Goal: Book appointment/travel/reservation

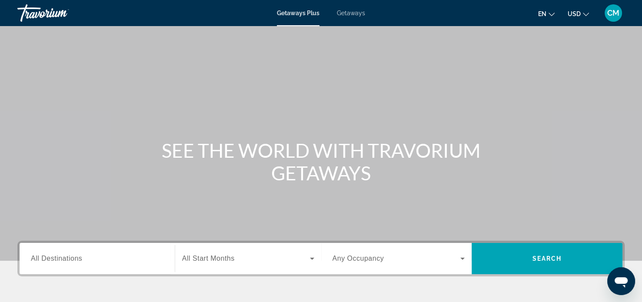
click at [358, 15] on span "Getaways" at bounding box center [351, 13] width 28 height 7
click at [150, 264] on div "Search widget" at bounding box center [97, 259] width 133 height 25
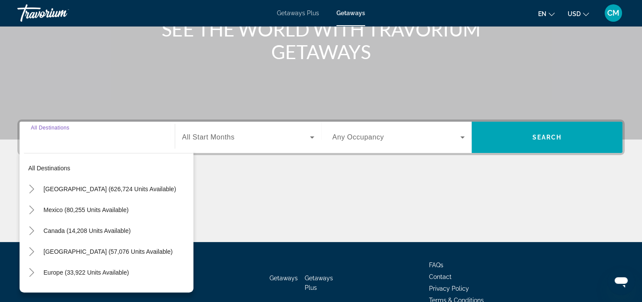
scroll to position [167, 0]
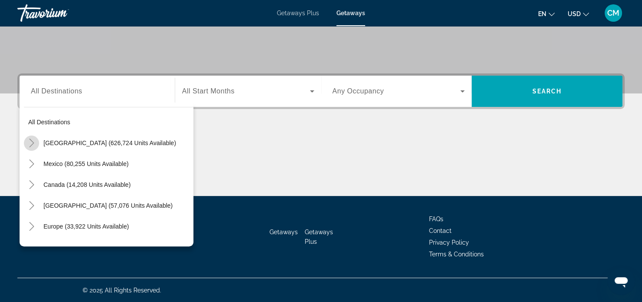
click at [32, 140] on icon "Toggle United States (626,724 units available)" at bounding box center [31, 143] width 9 height 9
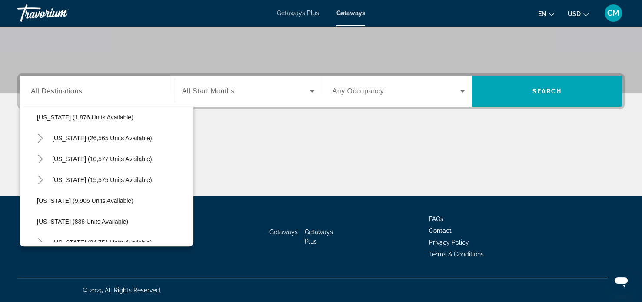
scroll to position [738, 0]
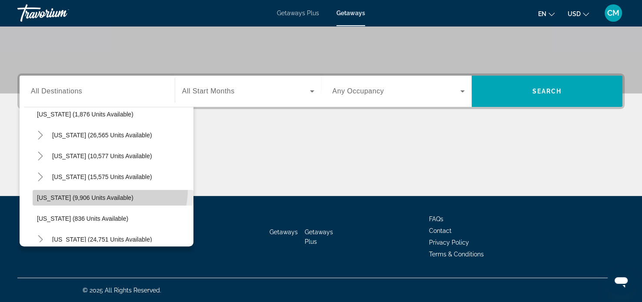
click at [107, 189] on span "Search widget" at bounding box center [113, 197] width 161 height 21
type input "**********"
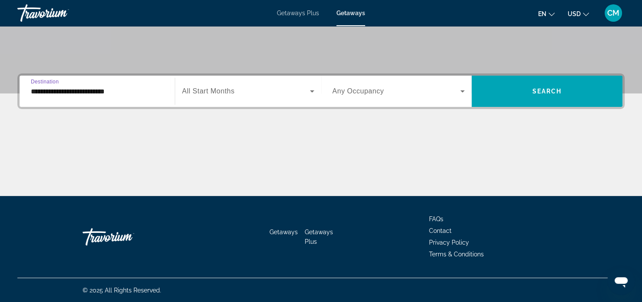
click at [265, 82] on div "Search widget" at bounding box center [248, 91] width 132 height 24
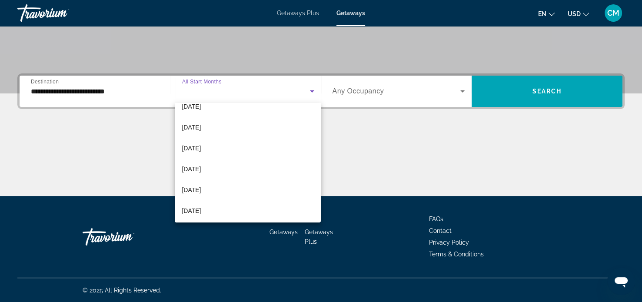
scroll to position [174, 0]
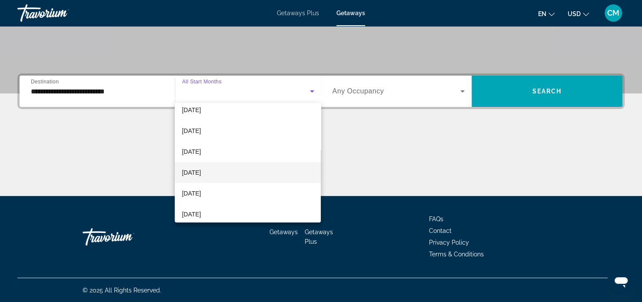
click at [221, 170] on mat-option "[DATE]" at bounding box center [248, 172] width 146 height 21
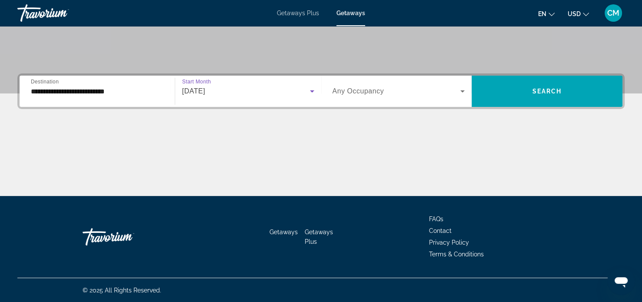
click at [367, 85] on div "Search widget" at bounding box center [399, 91] width 133 height 24
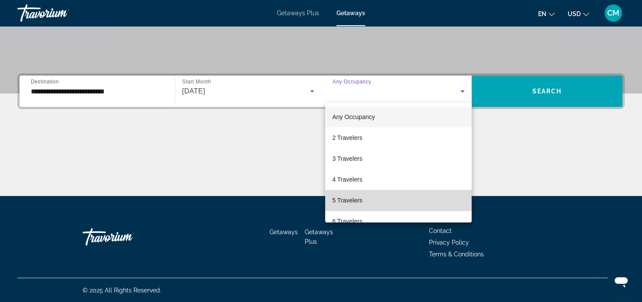
click at [428, 200] on mat-option "5 Travelers" at bounding box center [398, 200] width 147 height 21
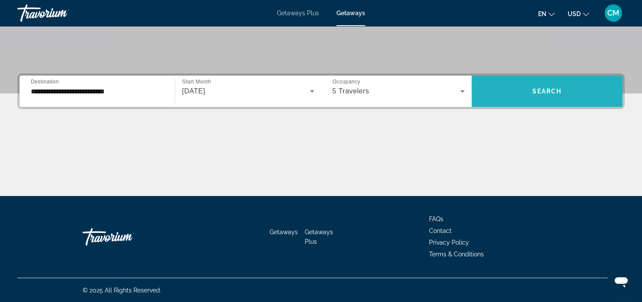
click at [521, 87] on span "Search widget" at bounding box center [547, 91] width 151 height 21
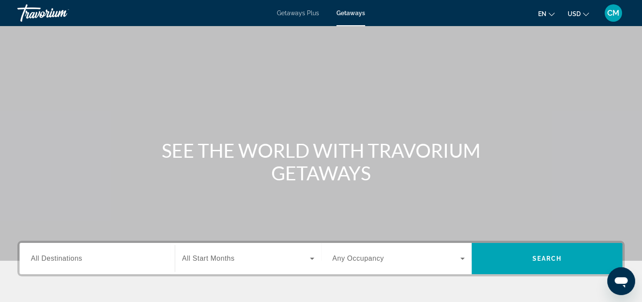
click at [106, 265] on div "Search widget" at bounding box center [97, 259] width 133 height 25
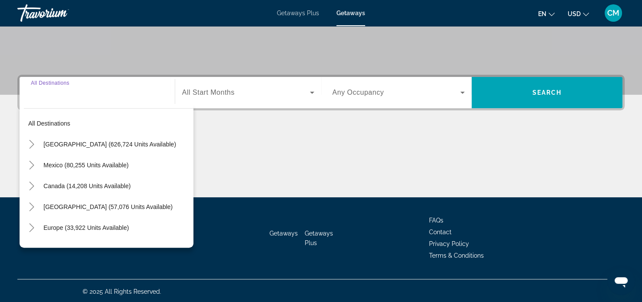
scroll to position [167, 0]
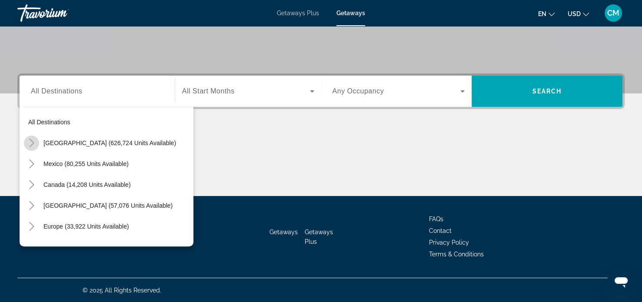
click at [33, 143] on icon "Toggle United States (626,724 units available)" at bounding box center [31, 143] width 5 height 9
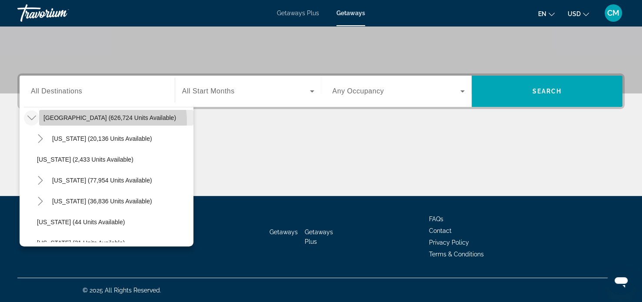
click at [92, 122] on span "Search widget" at bounding box center [116, 117] width 154 height 21
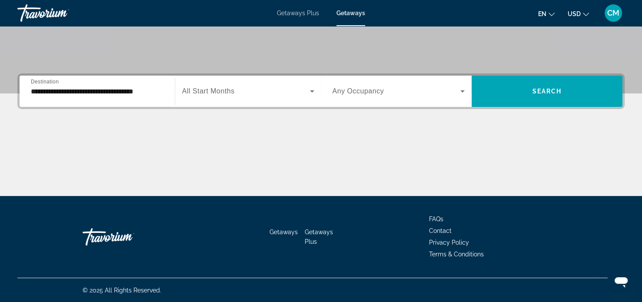
click at [95, 84] on div "**********" at bounding box center [97, 91] width 133 height 25
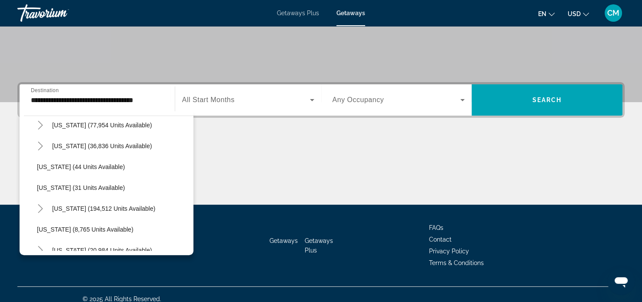
scroll to position [104, 0]
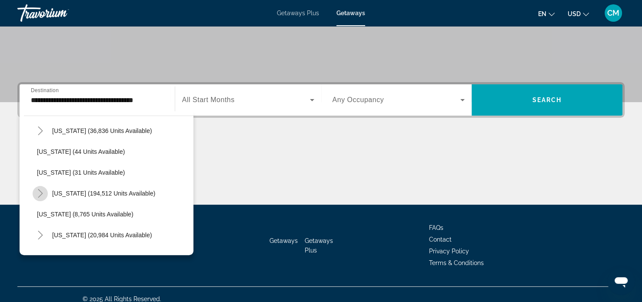
click at [43, 191] on icon "Toggle Florida (194,512 units available)" at bounding box center [40, 193] width 9 height 9
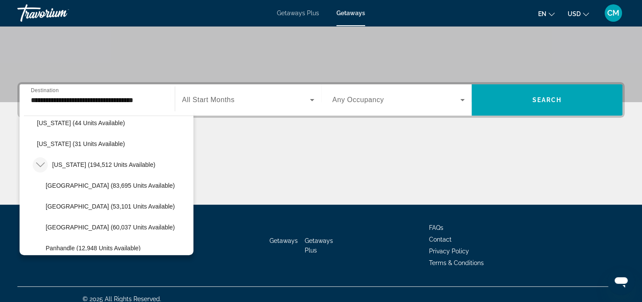
scroll to position [139, 0]
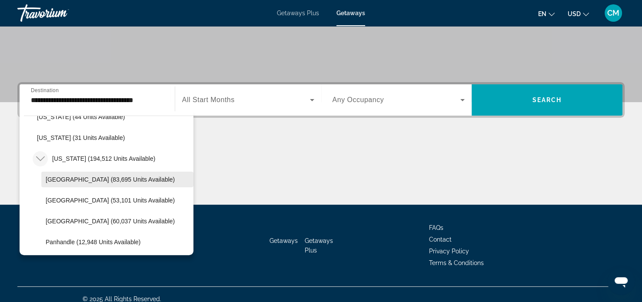
click at [101, 181] on span "[GEOGRAPHIC_DATA] (83,695 units available)" at bounding box center [110, 179] width 129 height 7
type input "**********"
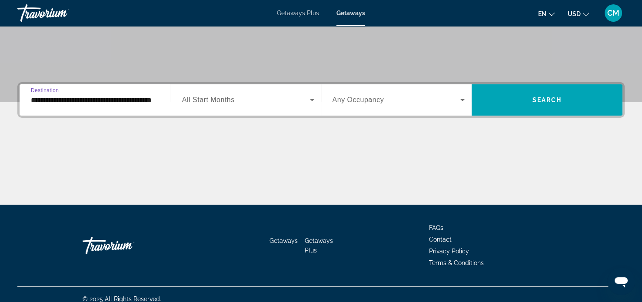
scroll to position [167, 0]
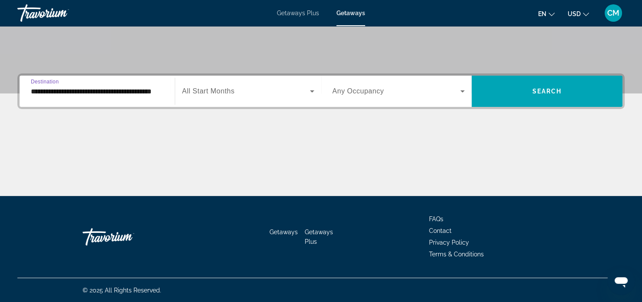
click at [293, 92] on span "Search widget" at bounding box center [246, 91] width 128 height 10
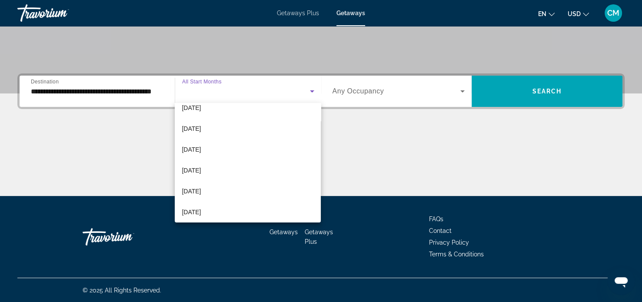
scroll to position [92, 0]
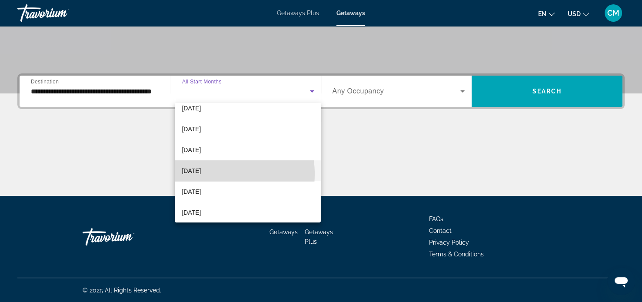
click at [201, 174] on span "[DATE]" at bounding box center [191, 171] width 19 height 10
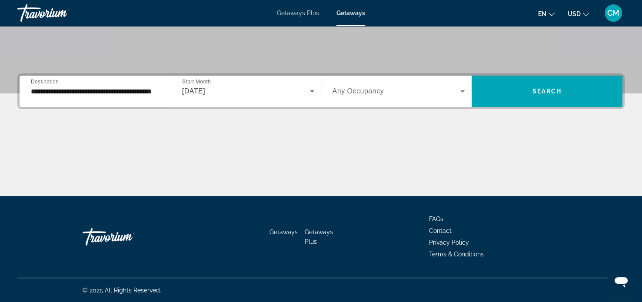
click at [375, 98] on div "Search widget" at bounding box center [399, 91] width 133 height 24
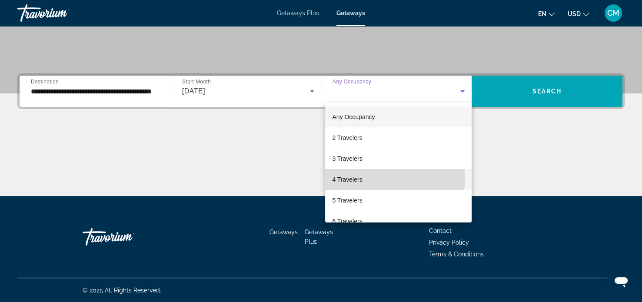
click at [366, 177] on mat-option "4 Travelers" at bounding box center [398, 179] width 147 height 21
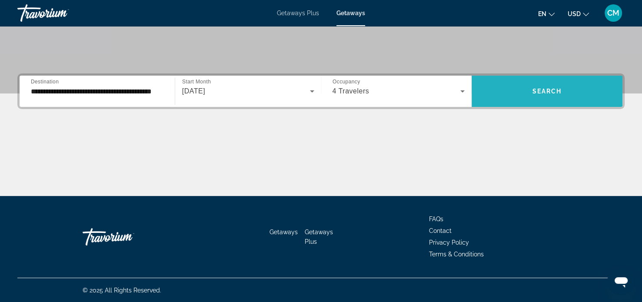
click at [527, 92] on span "Search widget" at bounding box center [547, 91] width 151 height 21
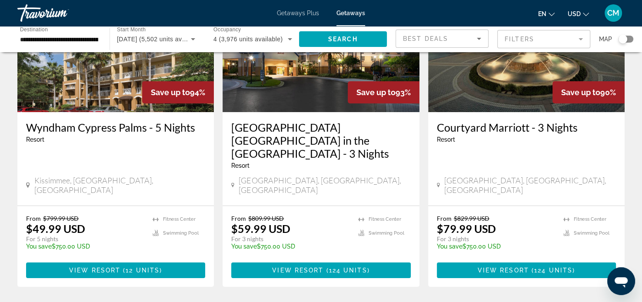
scroll to position [120, 0]
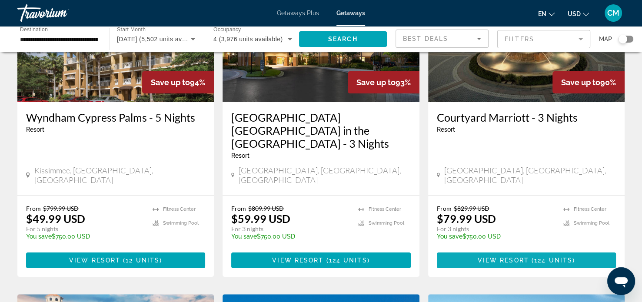
click at [526, 254] on span "Main content" at bounding box center [526, 260] width 179 height 21
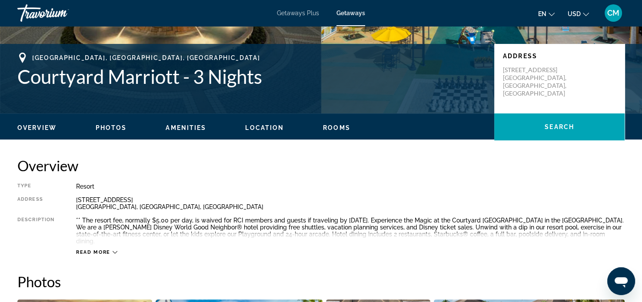
scroll to position [174, 0]
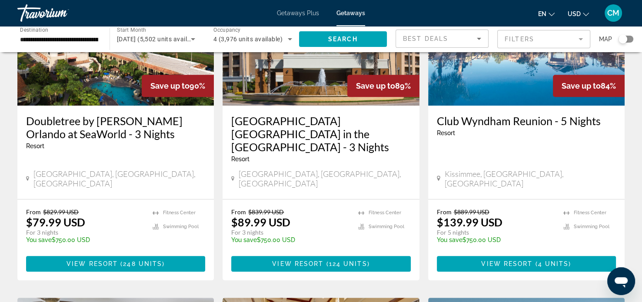
scroll to position [381, 0]
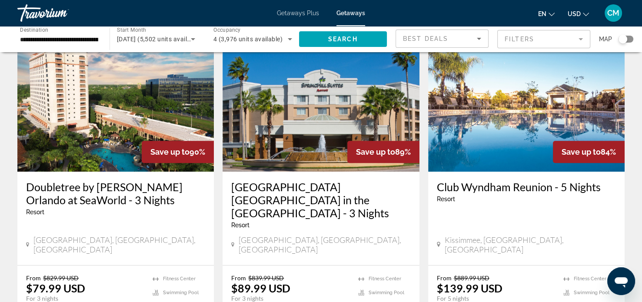
click at [139, 182] on h3 "Doubletree by [PERSON_NAME] Orlando at SeaWorld - 3 Nights" at bounding box center [115, 193] width 179 height 26
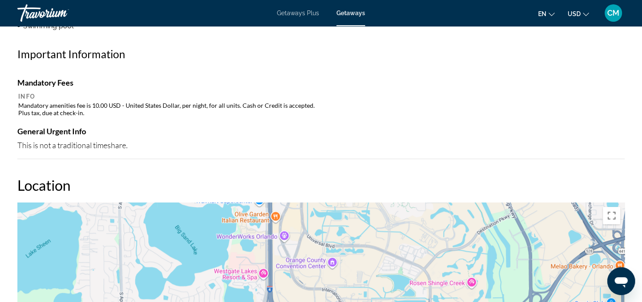
scroll to position [816, 0]
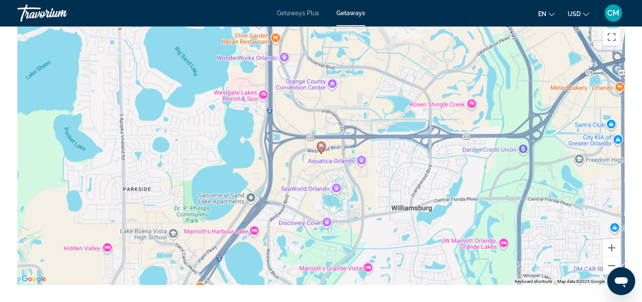
click at [519, 233] on div "To activate drag with keyboard, press Alt + Enter. Once in keyboard drag state,…" at bounding box center [321, 154] width 608 height 261
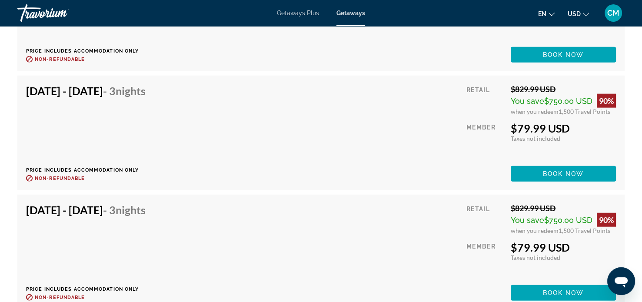
scroll to position [2091, 0]
